Goal: Transaction & Acquisition: Purchase product/service

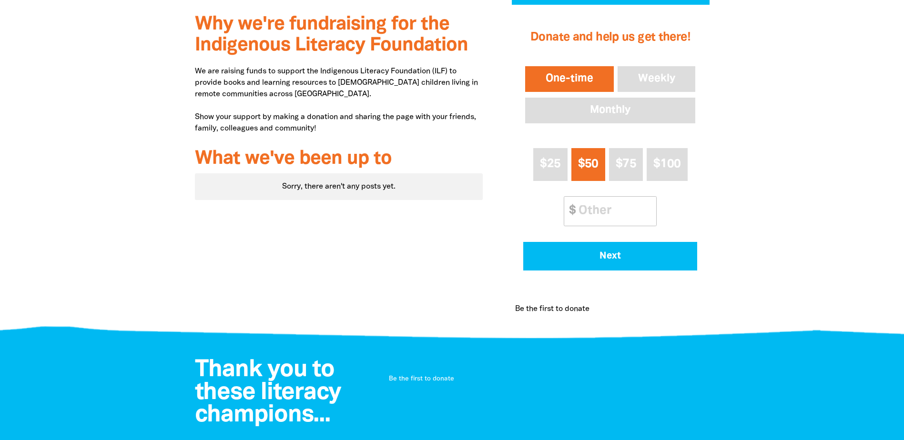
click at [587, 82] on button "One-time" at bounding box center [569, 79] width 92 height 30
click at [623, 211] on input "Other Amount" at bounding box center [614, 211] width 84 height 29
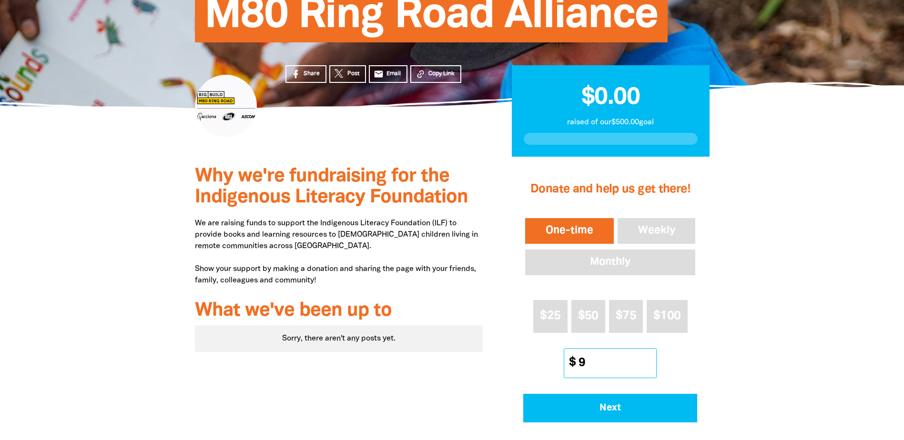
scroll to position [143, 0]
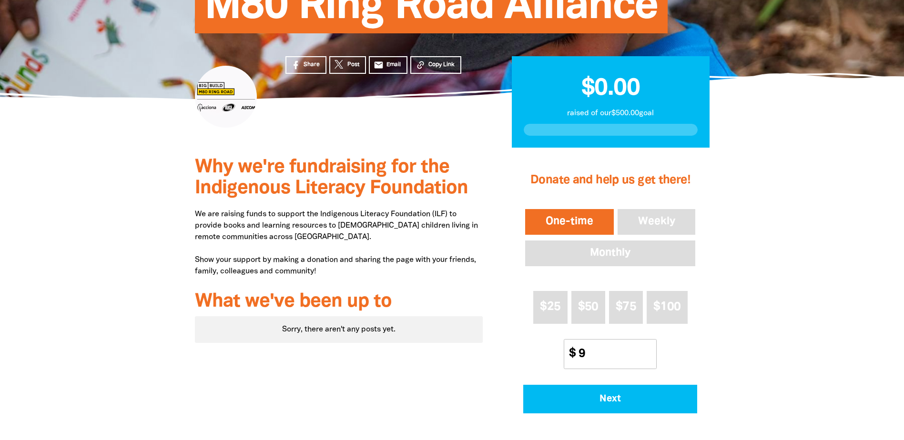
click at [324, 268] on p "We are raising funds to support the Indigenous Literacy Foundation (ILF) to pro…" at bounding box center [339, 243] width 288 height 69
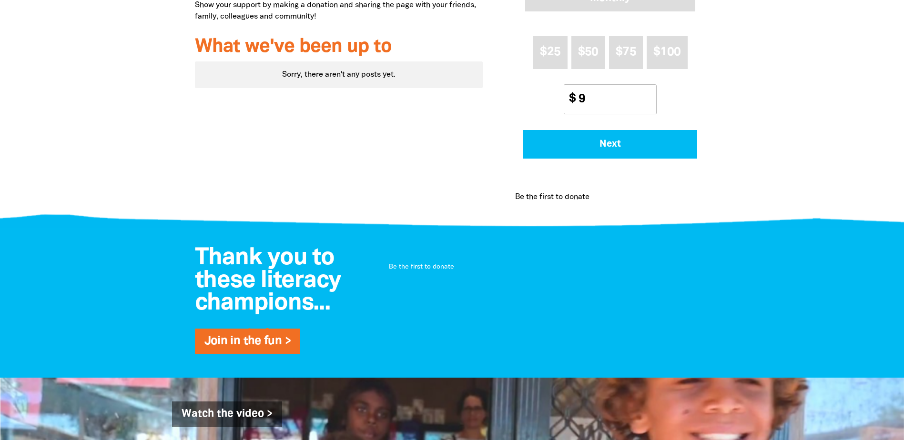
scroll to position [238, 0]
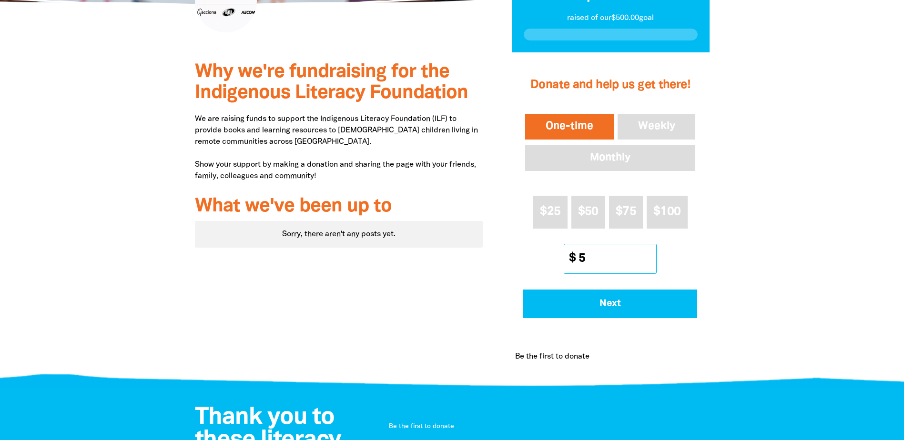
type input "5"
click at [784, 254] on div at bounding box center [452, 217] width 904 height 331
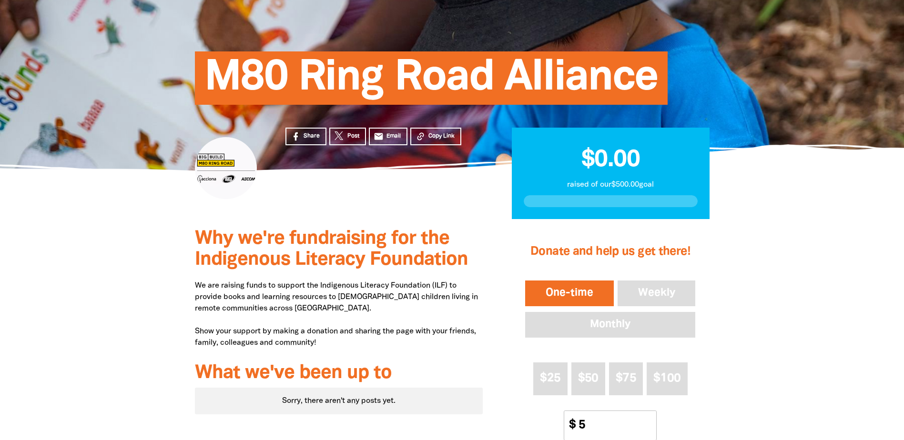
scroll to position [0, 0]
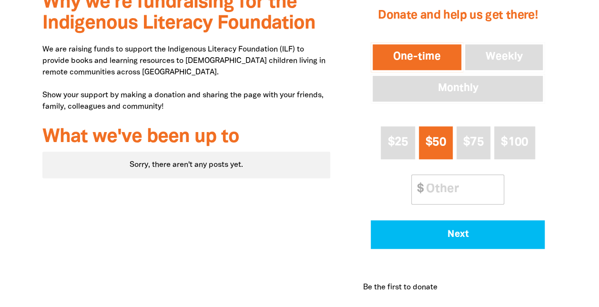
scroll to position [238, 0]
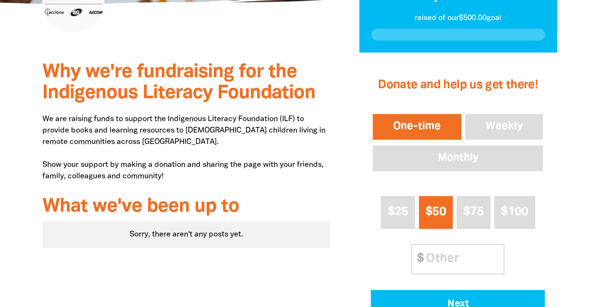
click at [420, 121] on button "One-time" at bounding box center [417, 127] width 92 height 30
click at [507, 123] on button "Weekly" at bounding box center [504, 127] width 82 height 30
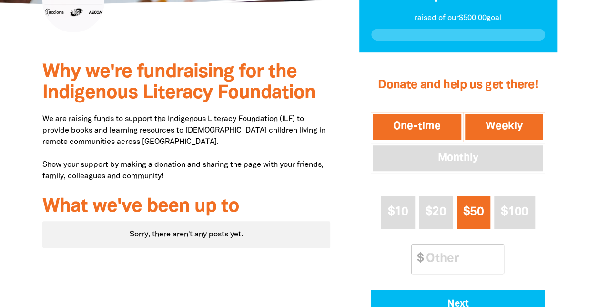
click at [425, 129] on button "One-time" at bounding box center [417, 127] width 92 height 30
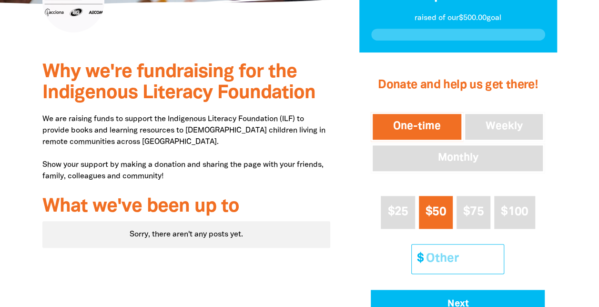
click at [449, 257] on input "Other Amount" at bounding box center [461, 259] width 84 height 29
type input "5"
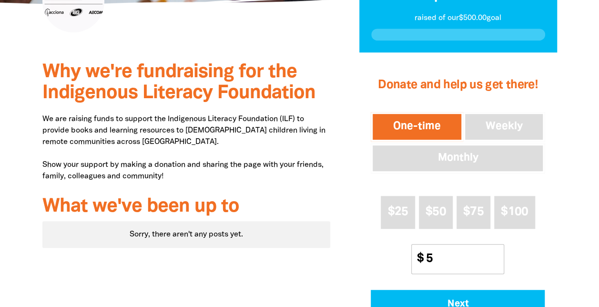
click at [595, 249] on div at bounding box center [299, 217] width 599 height 331
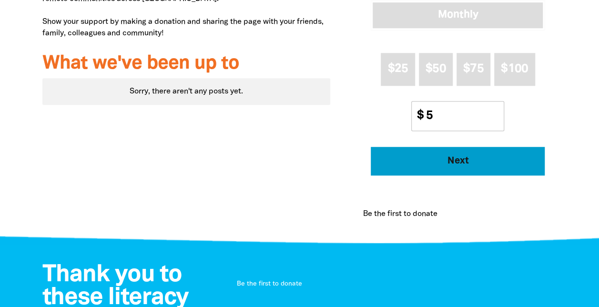
click at [484, 161] on span "Next" at bounding box center [458, 161] width 148 height 10
select select "AU"
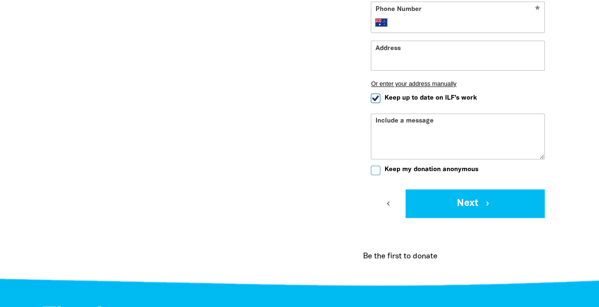
scroll to position [427, 0]
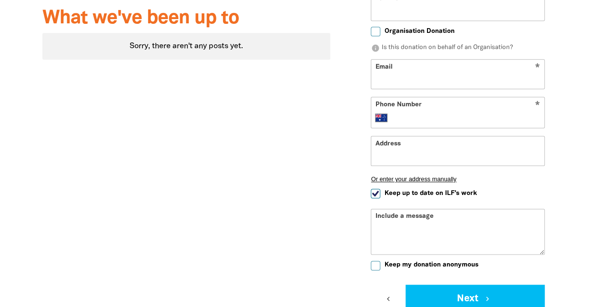
click at [446, 194] on span "Keep up to date on ILF's work" at bounding box center [430, 193] width 92 height 9
click at [380, 194] on input "Keep up to date on ILF's work" at bounding box center [376, 194] width 10 height 10
checkbox input "false"
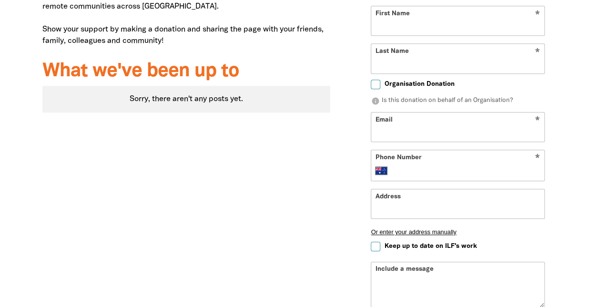
scroll to position [331, 0]
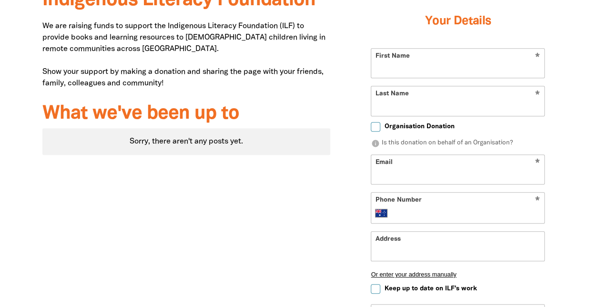
click at [524, 69] on input "First Name" at bounding box center [457, 63] width 173 height 29
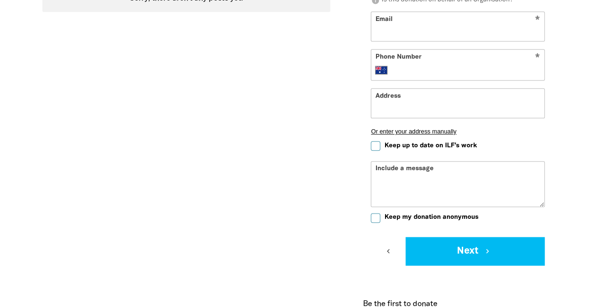
scroll to position [45, 0]
